Goal: Transaction & Acquisition: Purchase product/service

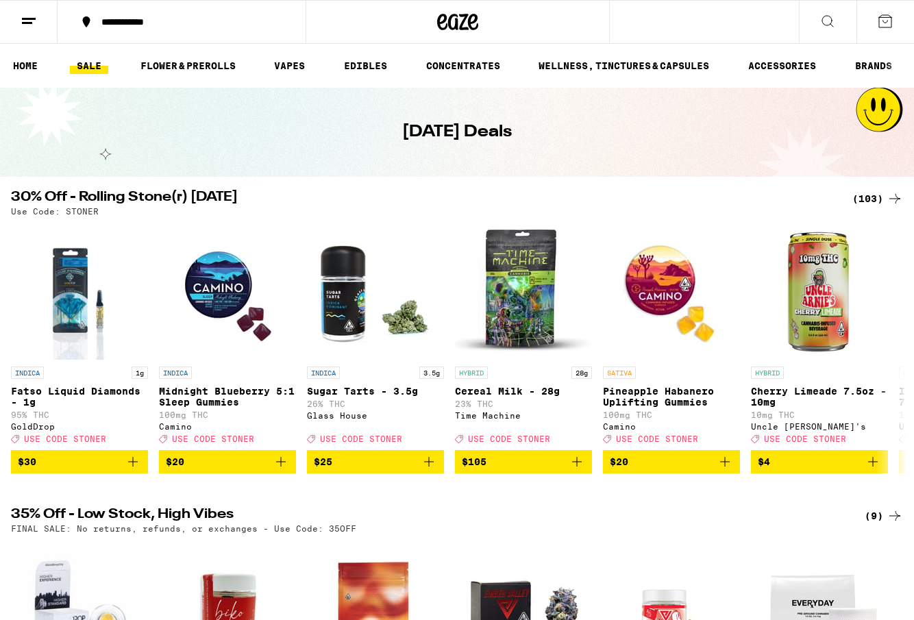
click at [880, 196] on div "(103)" at bounding box center [877, 198] width 51 height 16
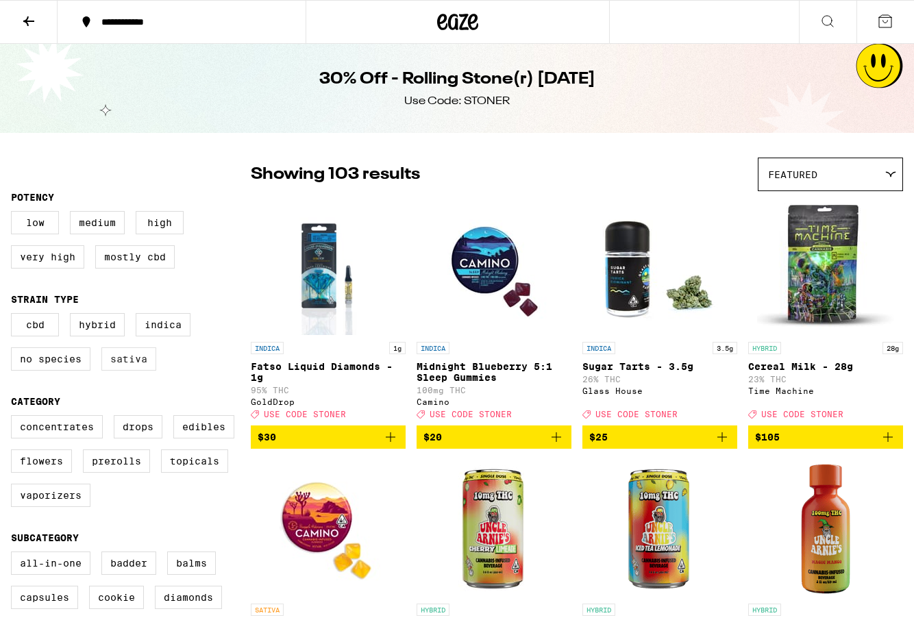
click at [129, 371] on label "Sativa" at bounding box center [128, 358] width 55 height 23
click at [14, 316] on input "Sativa" at bounding box center [14, 315] width 1 height 1
checkbox input "true"
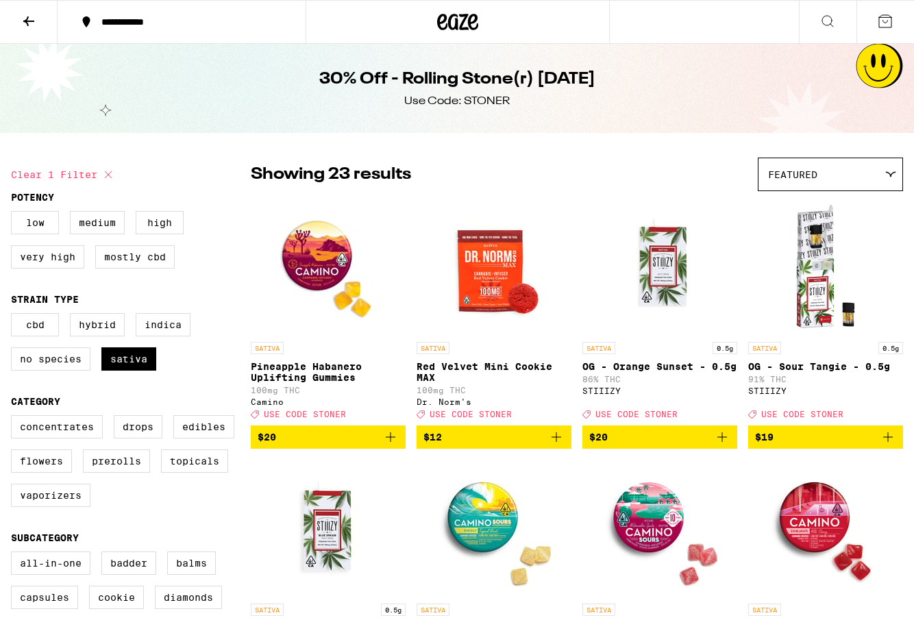
click at [75, 474] on div "Concentrates Drops Edibles Flowers Prerolls Topicals Vaporizers" at bounding box center [131, 466] width 240 height 103
click at [95, 473] on label "Prerolls" at bounding box center [116, 460] width 67 height 23
click at [14, 418] on input "Prerolls" at bounding box center [14, 417] width 1 height 1
checkbox input "true"
